Goal: Check status: Check status

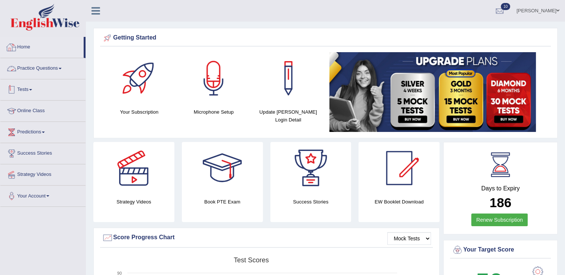
click at [31, 84] on link "Tests" at bounding box center [42, 89] width 85 height 19
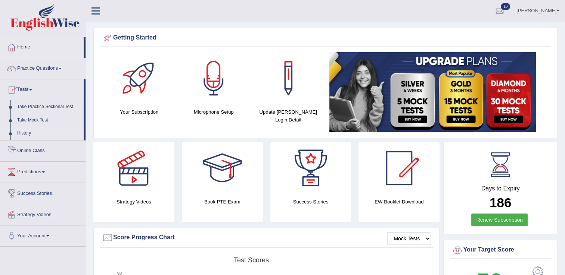
click at [29, 134] on link "History" at bounding box center [49, 133] width 70 height 13
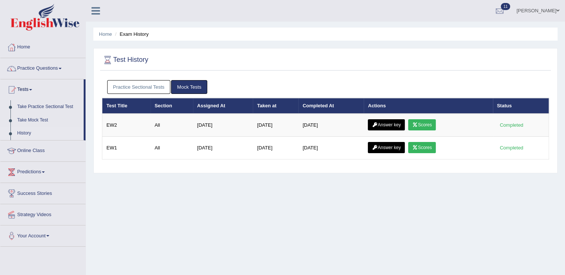
click at [194, 89] on link "Mock Tests" at bounding box center [189, 87] width 36 height 14
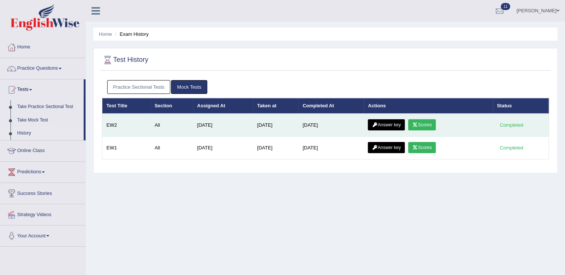
click at [421, 124] on link "Scores" at bounding box center [422, 124] width 28 height 11
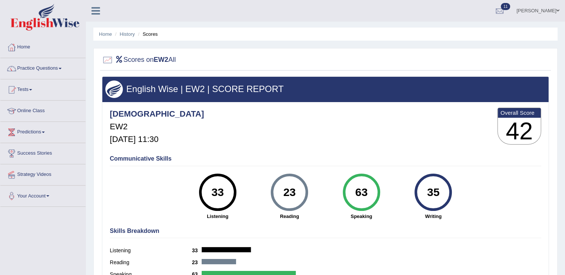
drag, startPoint x: 396, startPoint y: 191, endPoint x: 402, endPoint y: 189, distance: 6.6
click at [402, 174] on div "33 Listening 23 Reading 63 Speaking 35 Writing" at bounding box center [325, 174] width 431 height 0
click at [152, 34] on li "Scores" at bounding box center [147, 34] width 22 height 7
click at [239, 138] on div "Punianarender EW2 Sep 26, 2025, 11:30 Overall Score 42" at bounding box center [325, 128] width 435 height 44
click at [58, 72] on link "Practice Questions" at bounding box center [42, 67] width 85 height 19
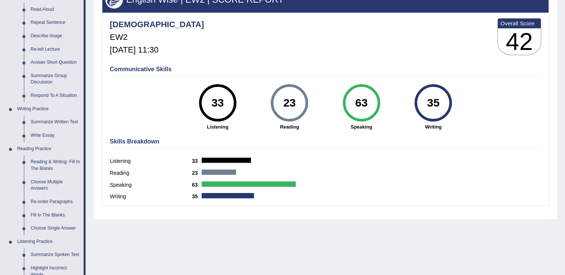
scroll to position [105, 0]
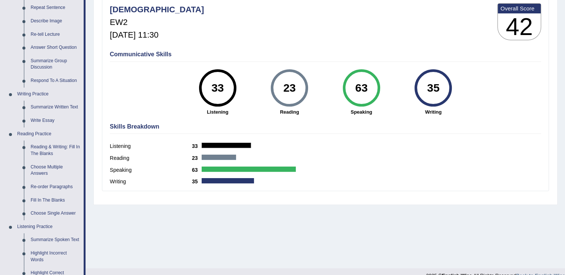
click at [390, 265] on div "Home History Scores Scores on EW2 All English Wise | EW2 | SCORE REPORT Puniana…" at bounding box center [325, 81] width 479 height 373
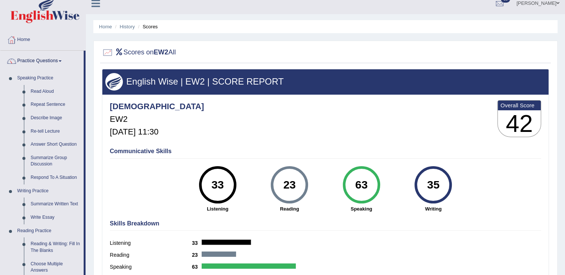
scroll to position [0, 0]
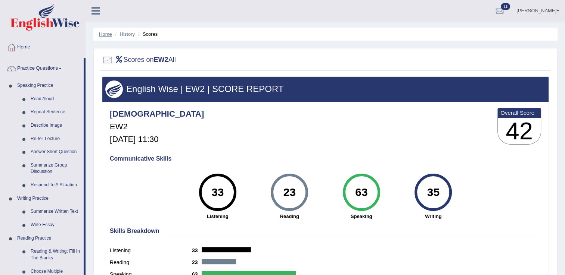
click at [110, 34] on link "Home" at bounding box center [105, 34] width 13 height 6
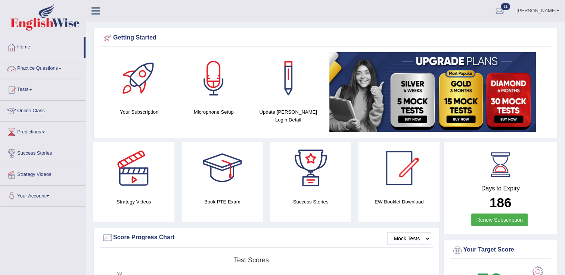
click at [41, 76] on link "Practice Questions" at bounding box center [42, 67] width 85 height 19
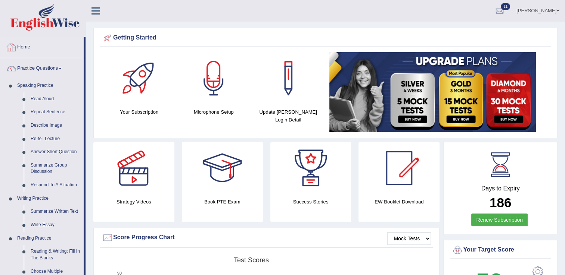
click at [25, 50] on link "Home" at bounding box center [41, 46] width 83 height 19
